Goal: Find contact information: Find contact information

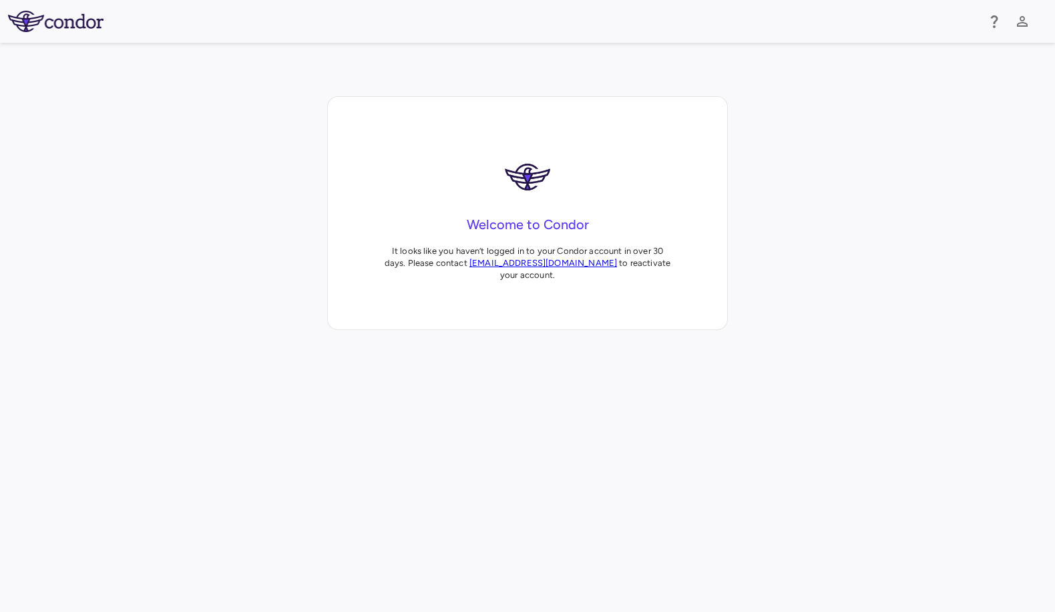
click at [521, 260] on link "[EMAIL_ADDRESS][DOMAIN_NAME]" at bounding box center [543, 263] width 148 height 10
drag, startPoint x: 596, startPoint y: 268, endPoint x: 471, endPoint y: 268, distance: 124.2
click at [471, 268] on p "It looks like you haven‘t logged in to your Condor account in over 30 days. Ple…" at bounding box center [527, 263] width 292 height 36
copy p "[EMAIL_ADDRESS][DOMAIN_NAME]"
click at [258, 124] on div "Welcome to Condor It looks like you haven‘t logged in to your Condor account in…" at bounding box center [527, 213] width 1055 height 234
